Goal: Find contact information: Find contact information

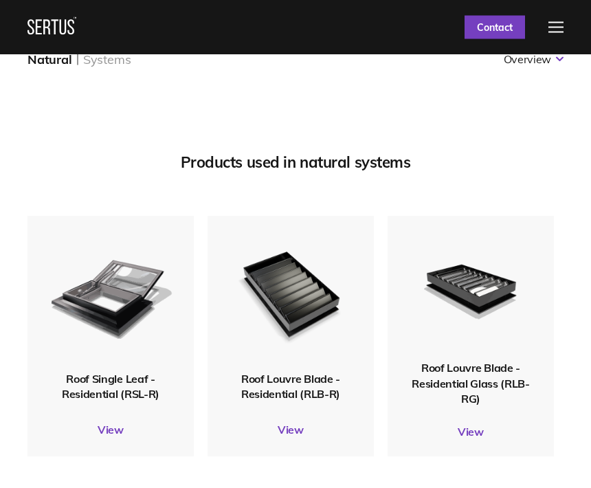
scroll to position [1745, 0]
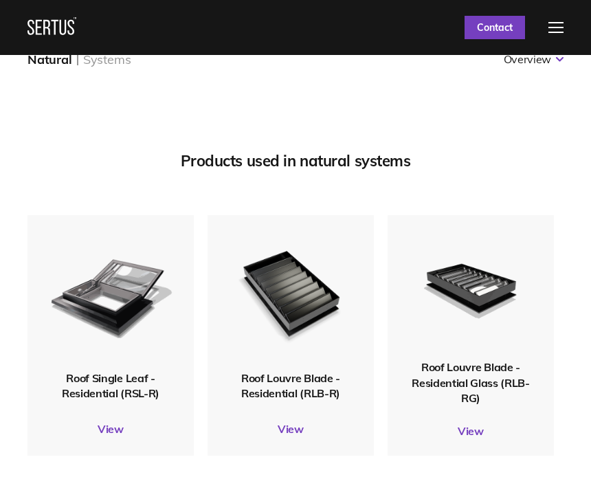
click at [110, 347] on img at bounding box center [110, 292] width 125 height 147
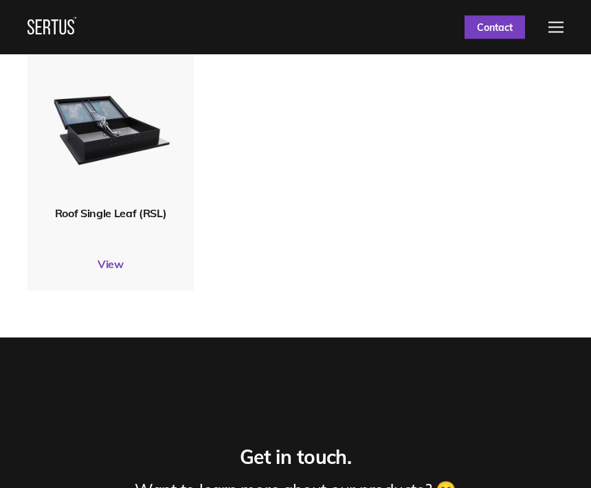
scroll to position [3970, 0]
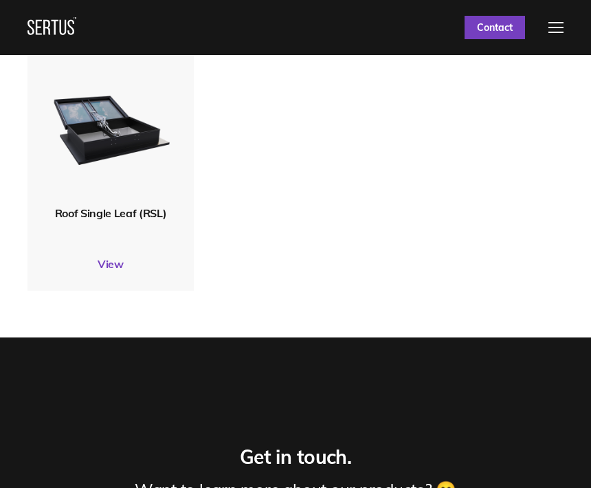
click at [111, 171] on img at bounding box center [110, 127] width 125 height 147
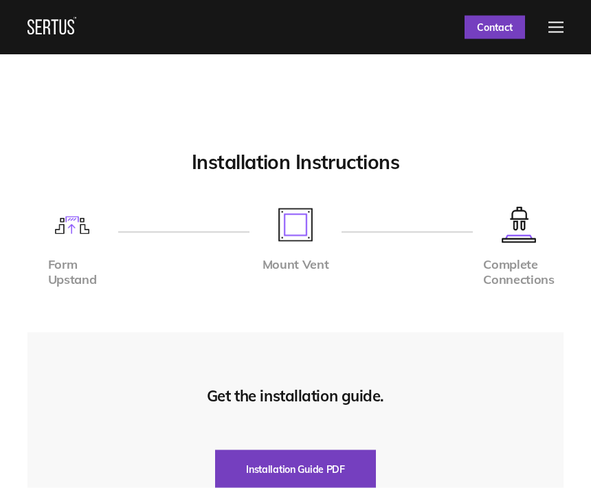
scroll to position [2878, 0]
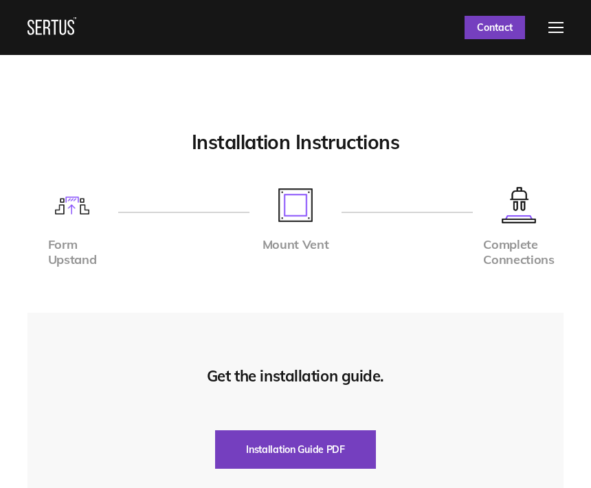
click at [304, 209] on img at bounding box center [296, 205] width 34 height 34
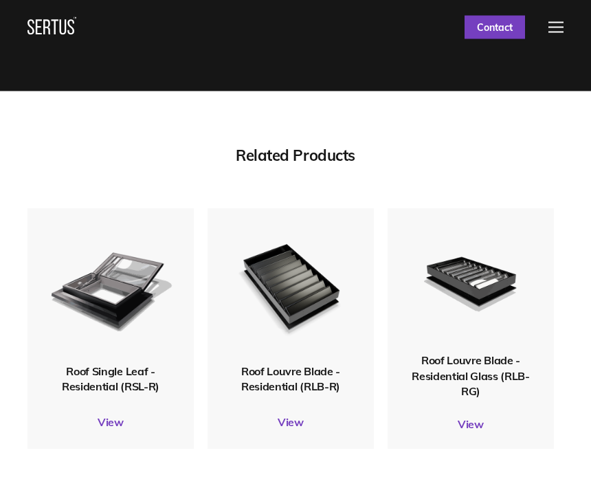
scroll to position [3785, 0]
click at [111, 415] on link "View" at bounding box center [111, 422] width 166 height 14
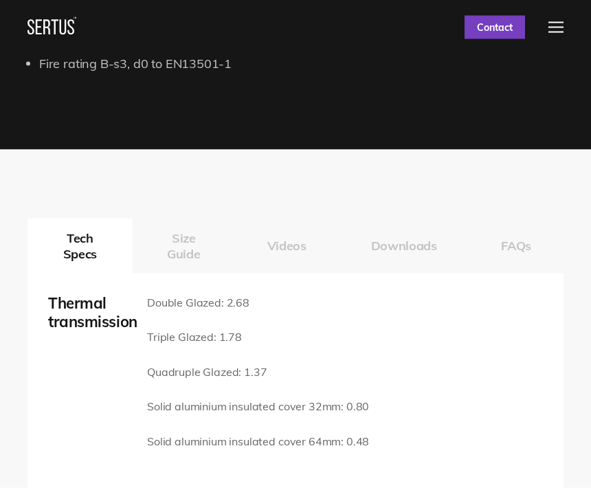
scroll to position [1589, 0]
click at [183, 245] on button "Size Guide" at bounding box center [184, 245] width 102 height 55
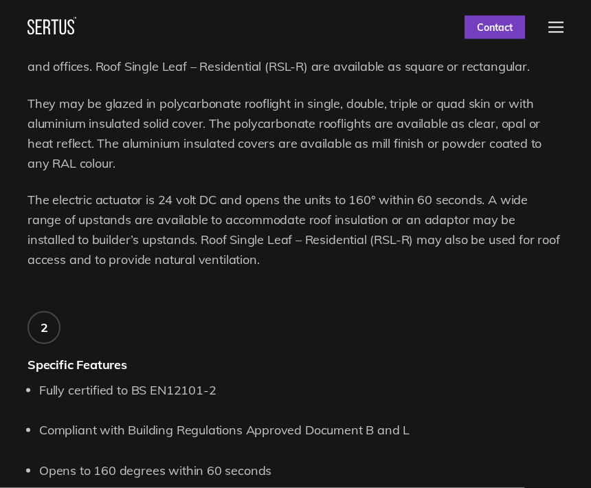
scroll to position [899, 0]
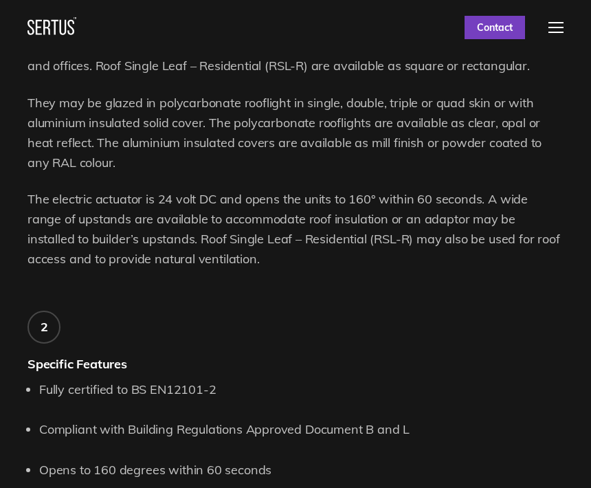
click at [494, 24] on link "Contact" at bounding box center [495, 27] width 61 height 23
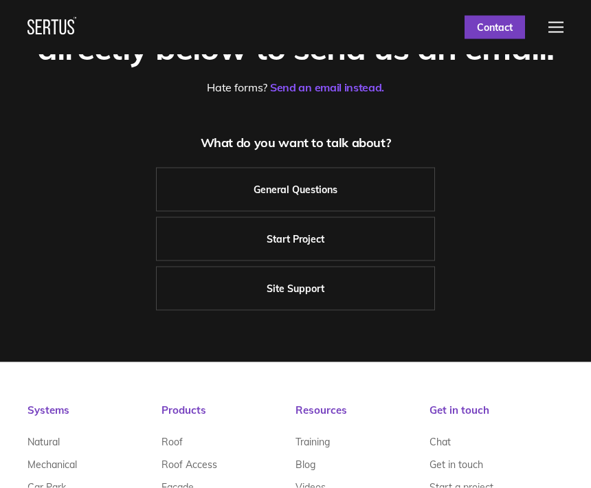
scroll to position [142, 0]
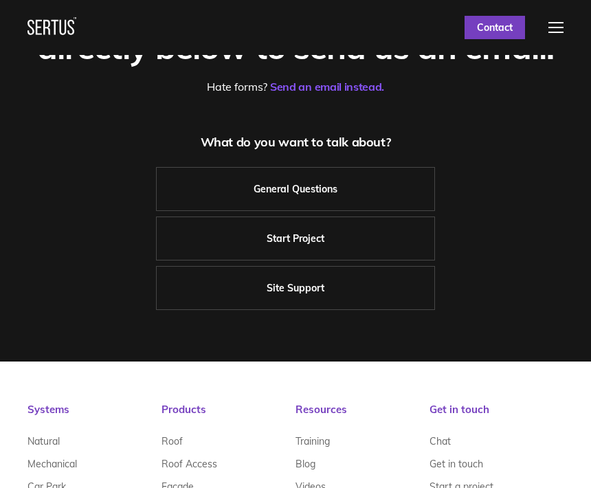
click at [503, 19] on link "Contact" at bounding box center [495, 27] width 61 height 23
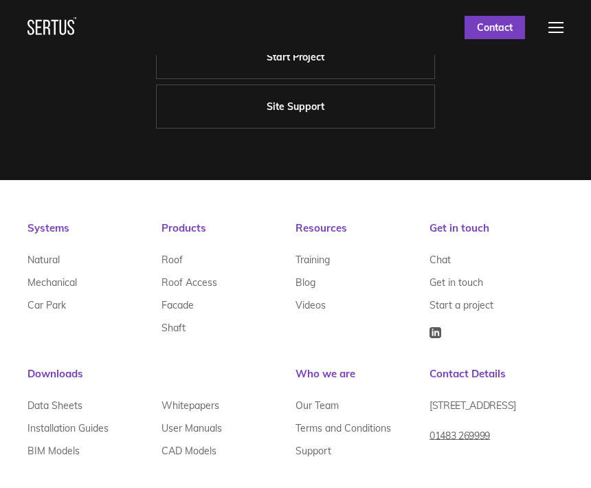
scroll to position [336, 0]
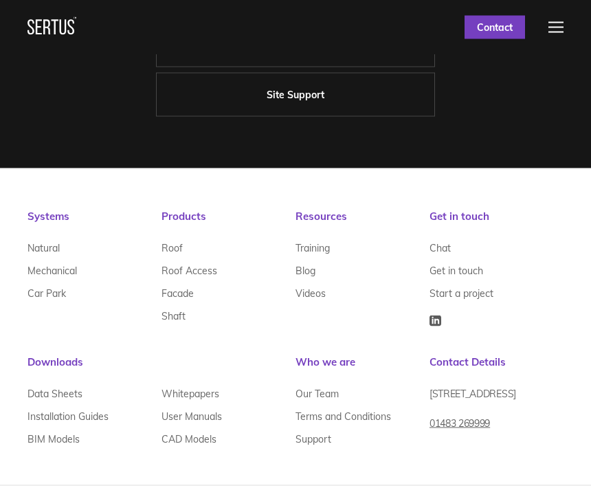
click at [414, 19] on nav "Products & Services Resources Systems Case Studies Who We Are Support Contact U…" at bounding box center [296, 27] width 536 height 55
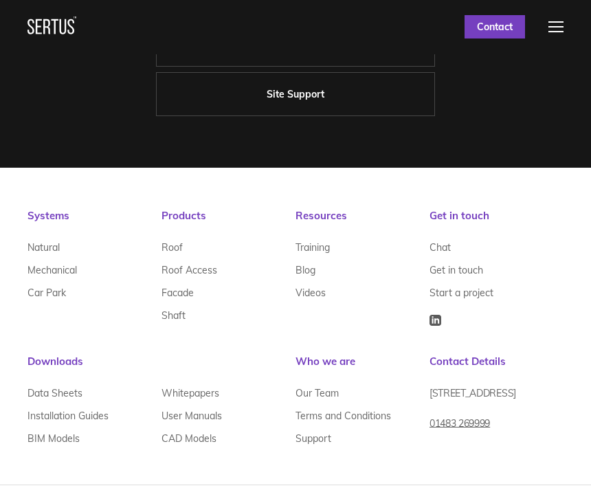
click at [472, 441] on link "01483 269999" at bounding box center [460, 430] width 61 height 34
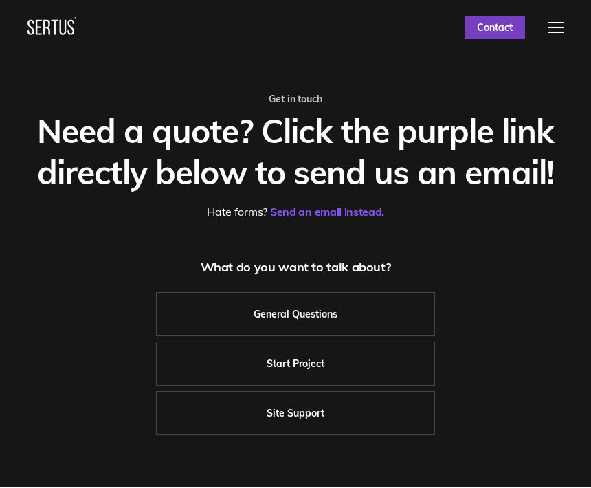
scroll to position [0, 0]
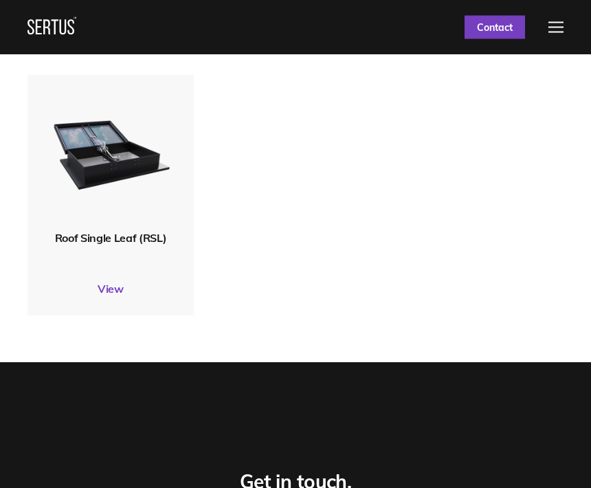
scroll to position [3944, 0]
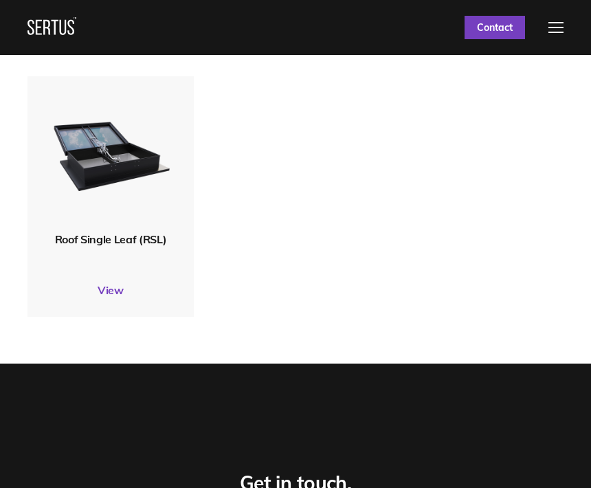
click at [151, 234] on span "Roof Single Leaf (RSL)" at bounding box center [111, 239] width 112 height 14
click at [142, 233] on span "Roof Single Leaf (RSL)" at bounding box center [111, 239] width 112 height 14
click at [139, 183] on img at bounding box center [110, 153] width 125 height 147
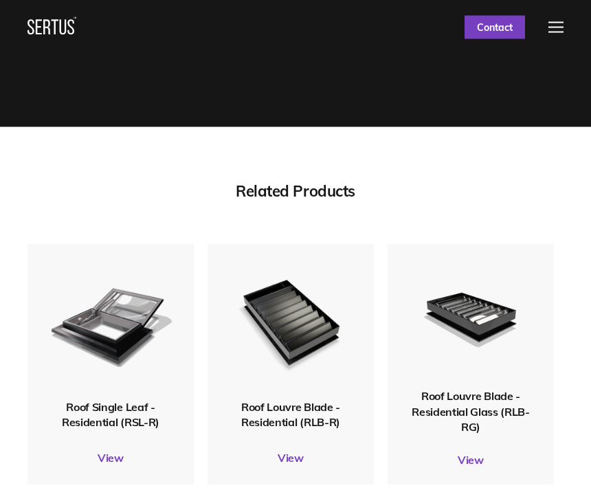
scroll to position [3751, 0]
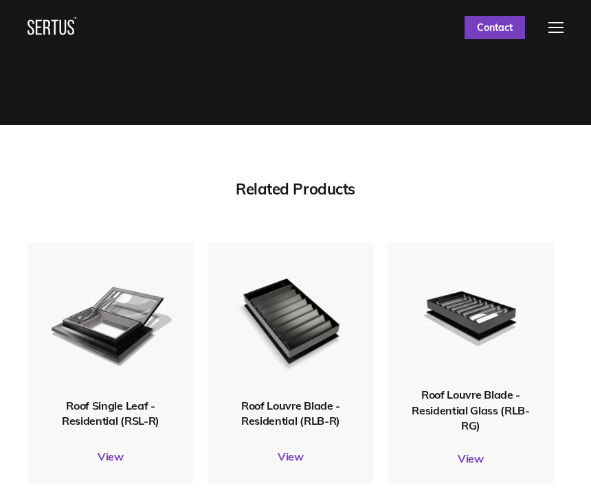
click at [477, 452] on link "View" at bounding box center [471, 459] width 166 height 14
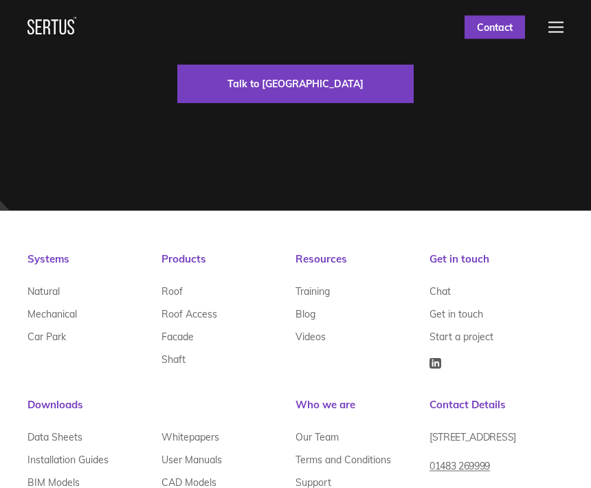
scroll to position [4449, 0]
